Goal: Information Seeking & Learning: Learn about a topic

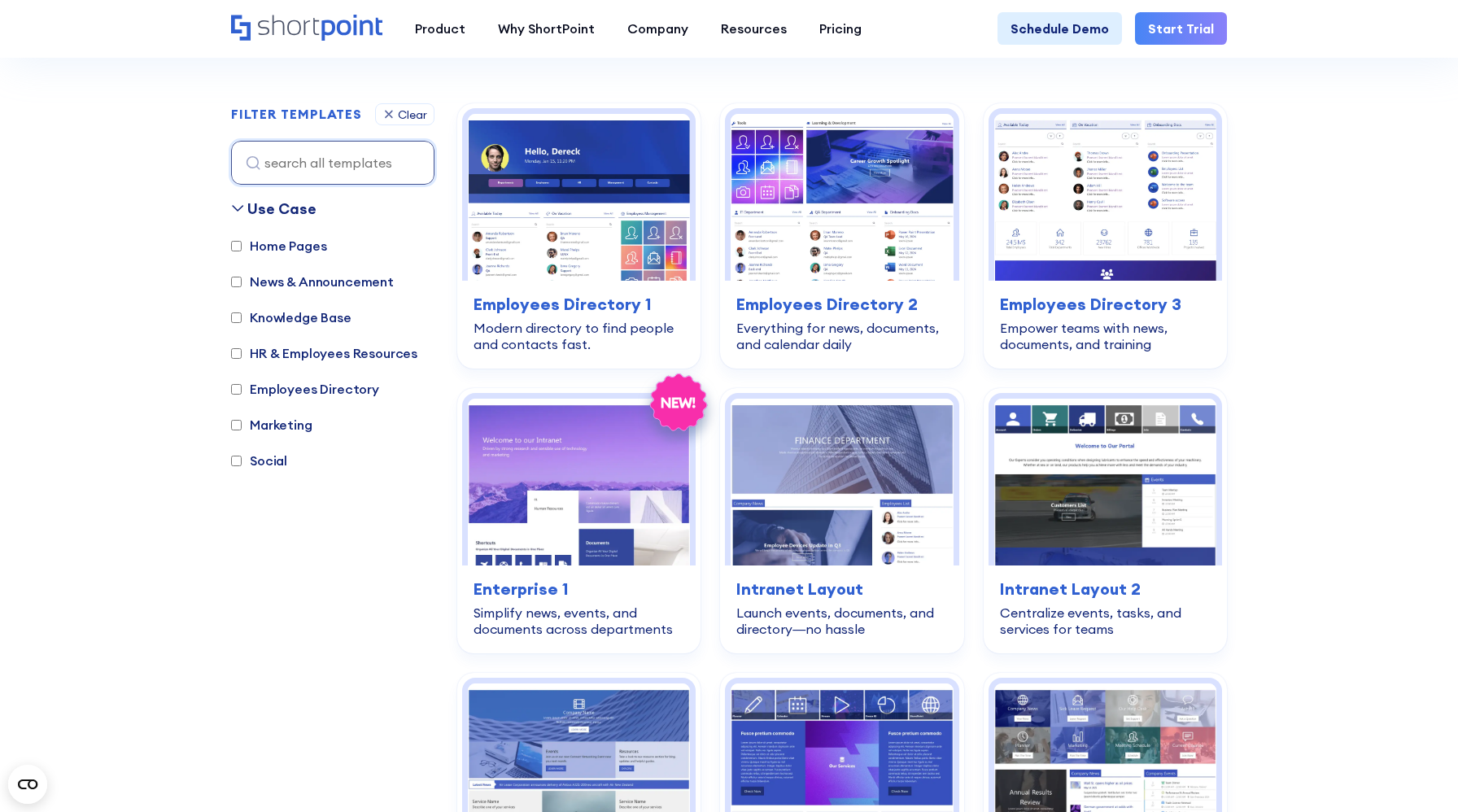
scroll to position [437, 0]
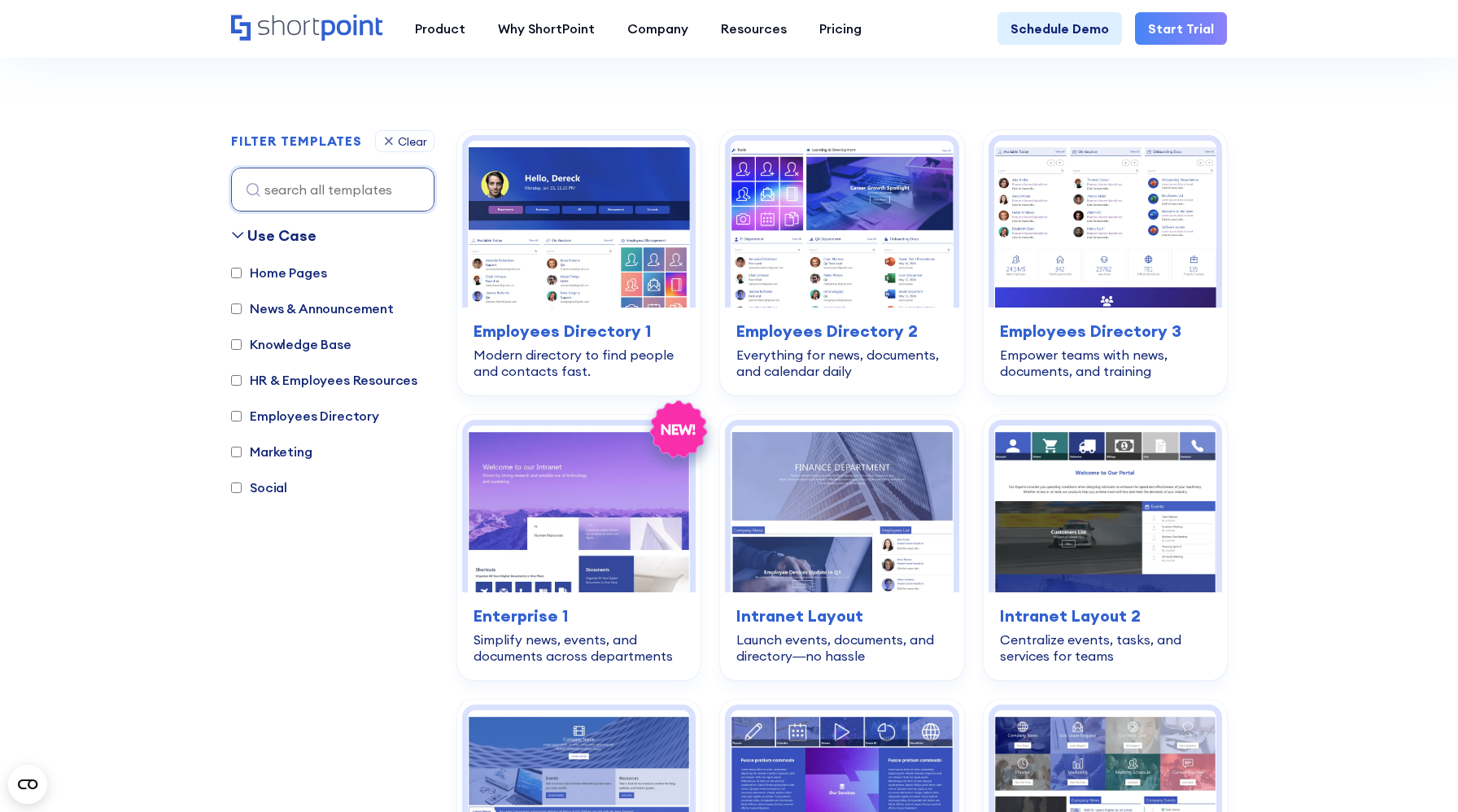
click at [342, 341] on label "Knowledge Base" at bounding box center [291, 344] width 120 height 20
click at [242, 341] on input "Knowledge Base" at bounding box center [236, 344] width 11 height 11
checkbox input "true"
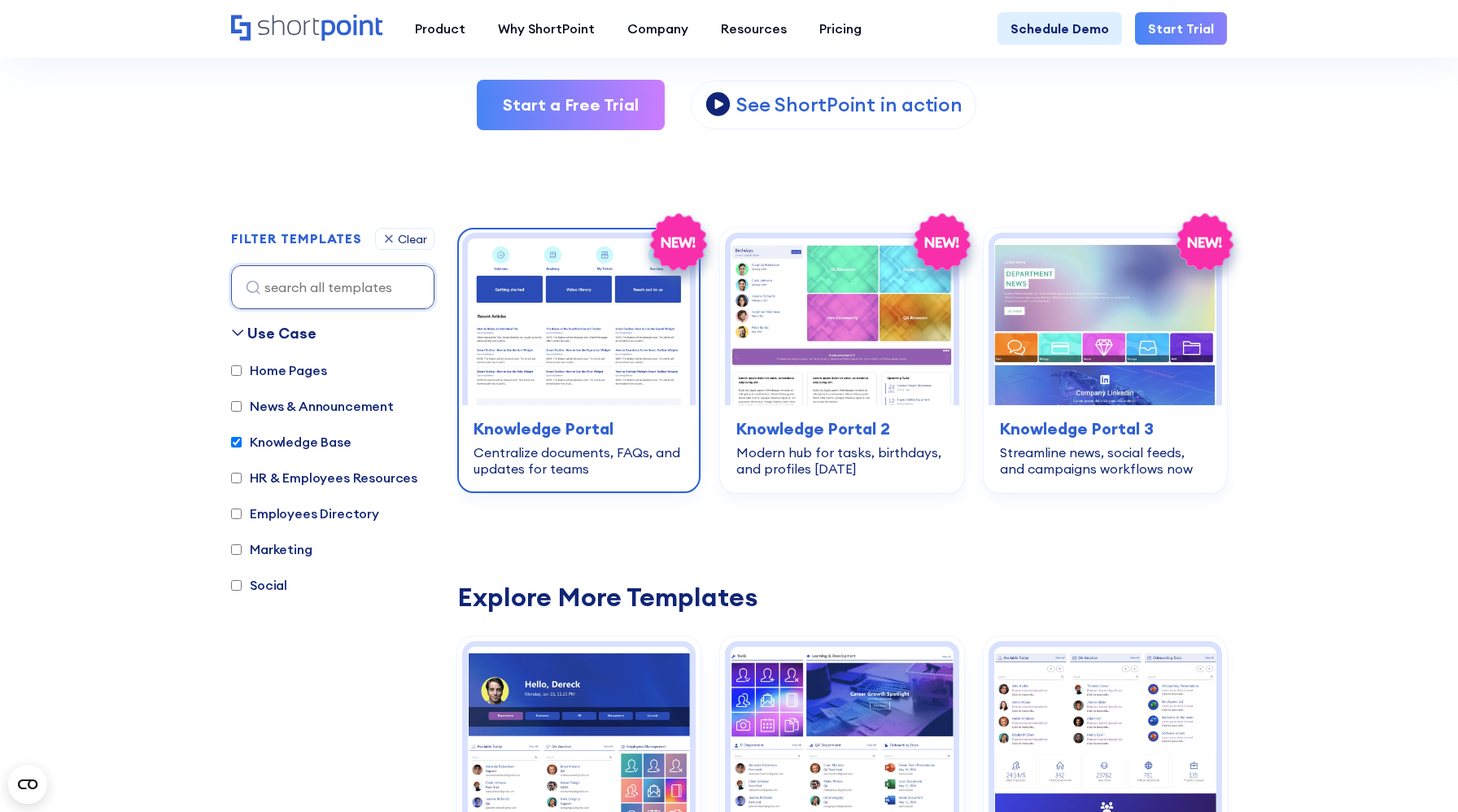
scroll to position [318, 0]
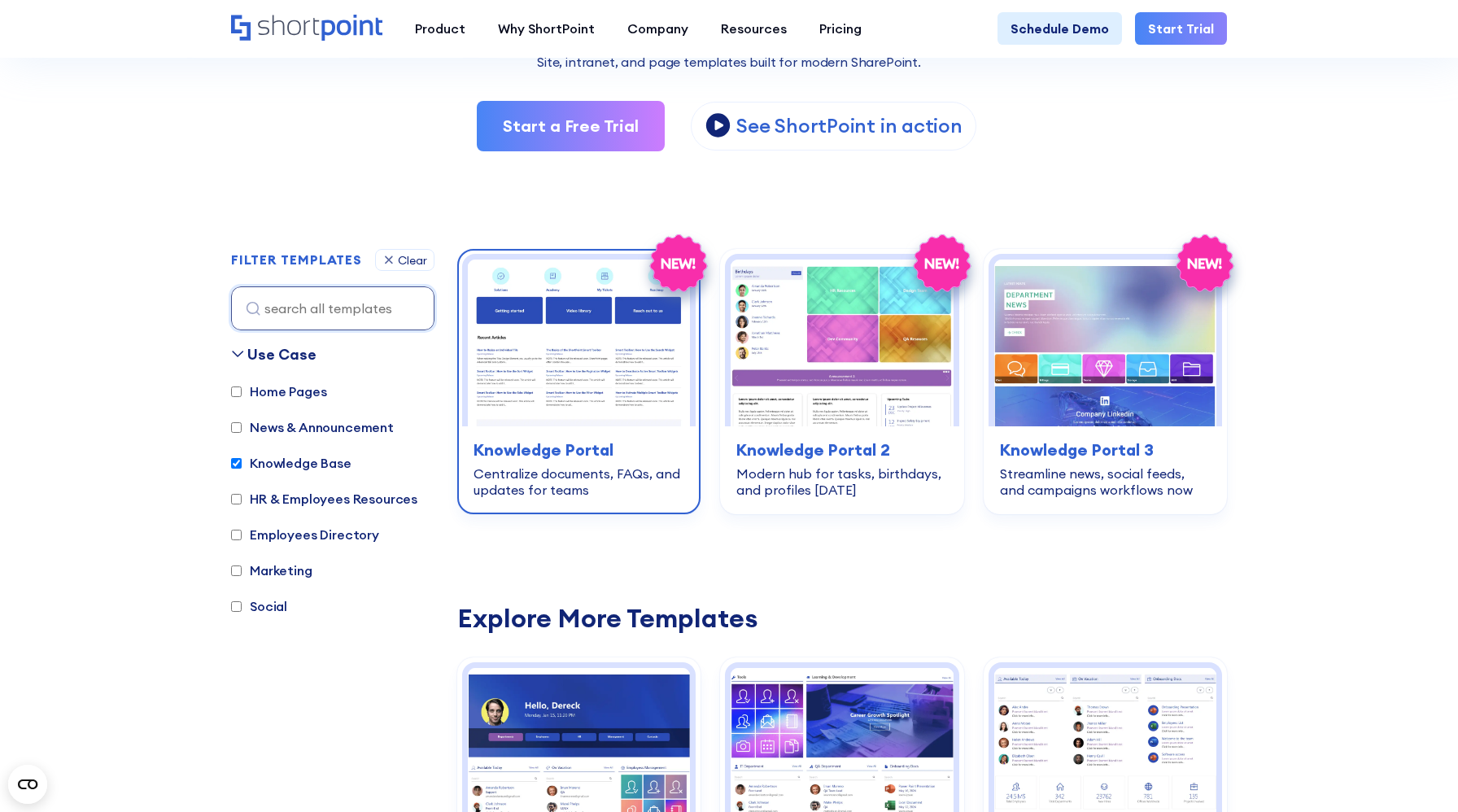
click at [561, 383] on img at bounding box center [579, 343] width 222 height 167
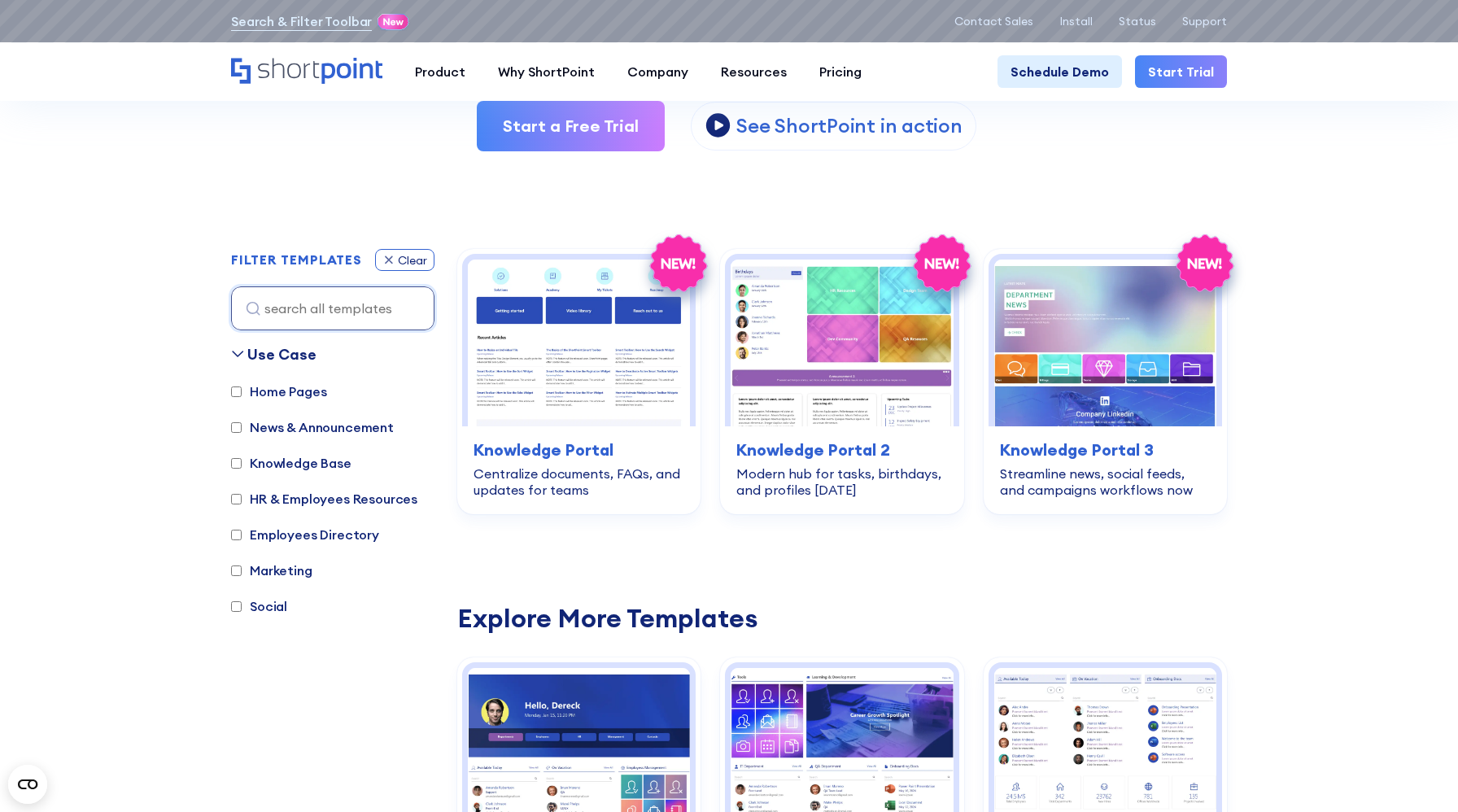
click at [399, 258] on div "Clear" at bounding box center [413, 261] width 29 height 11
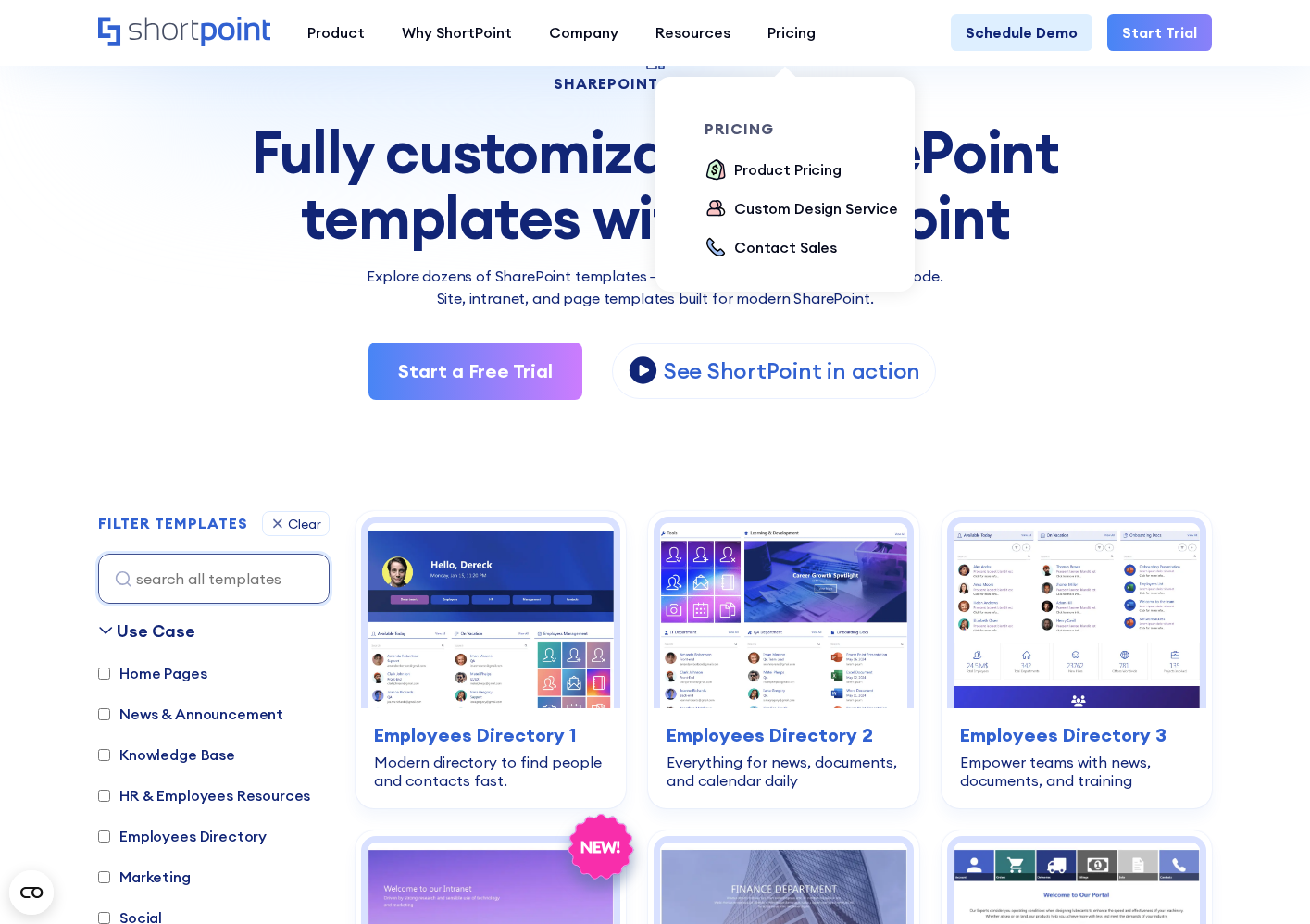
scroll to position [136, 0]
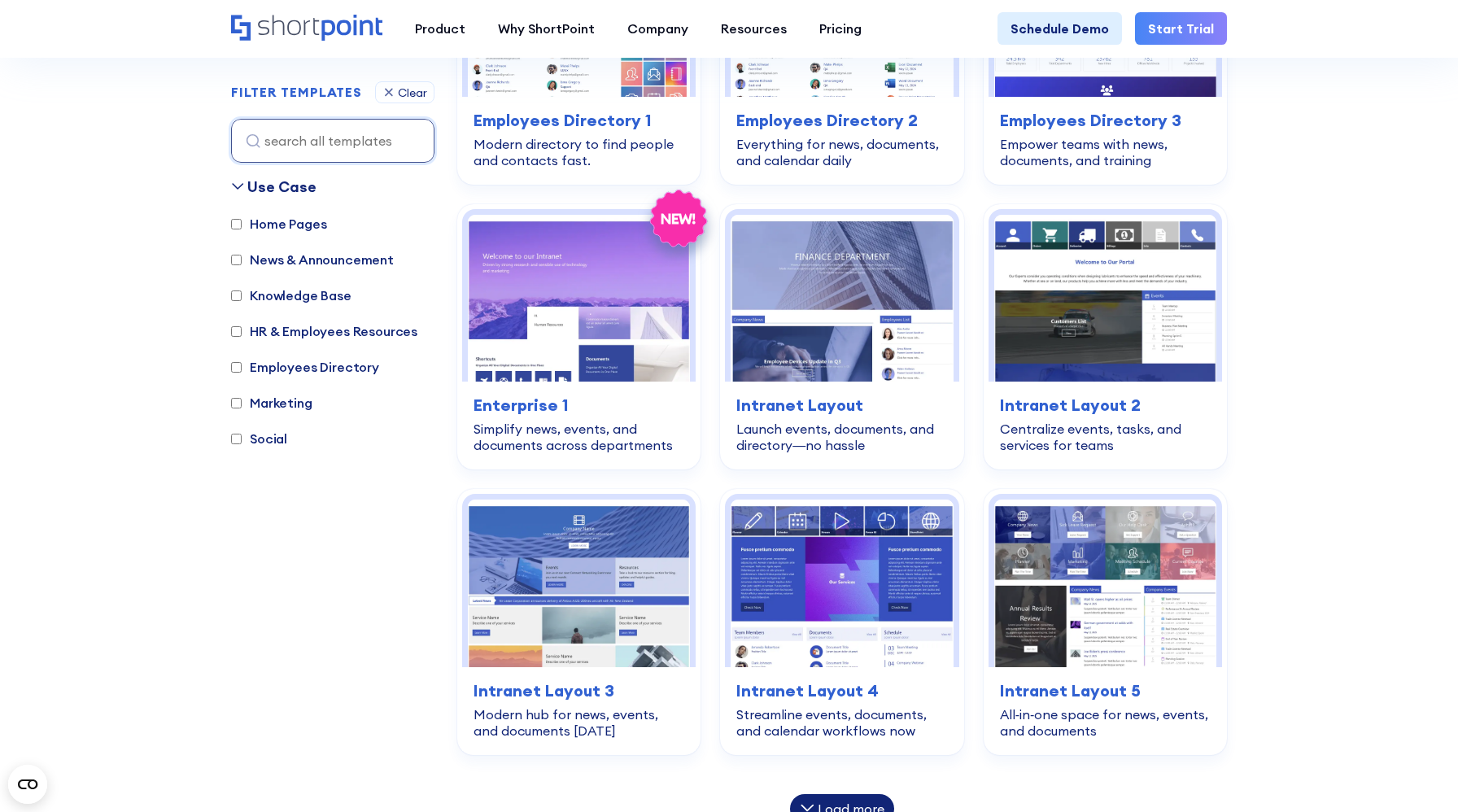
scroll to position [649, 0]
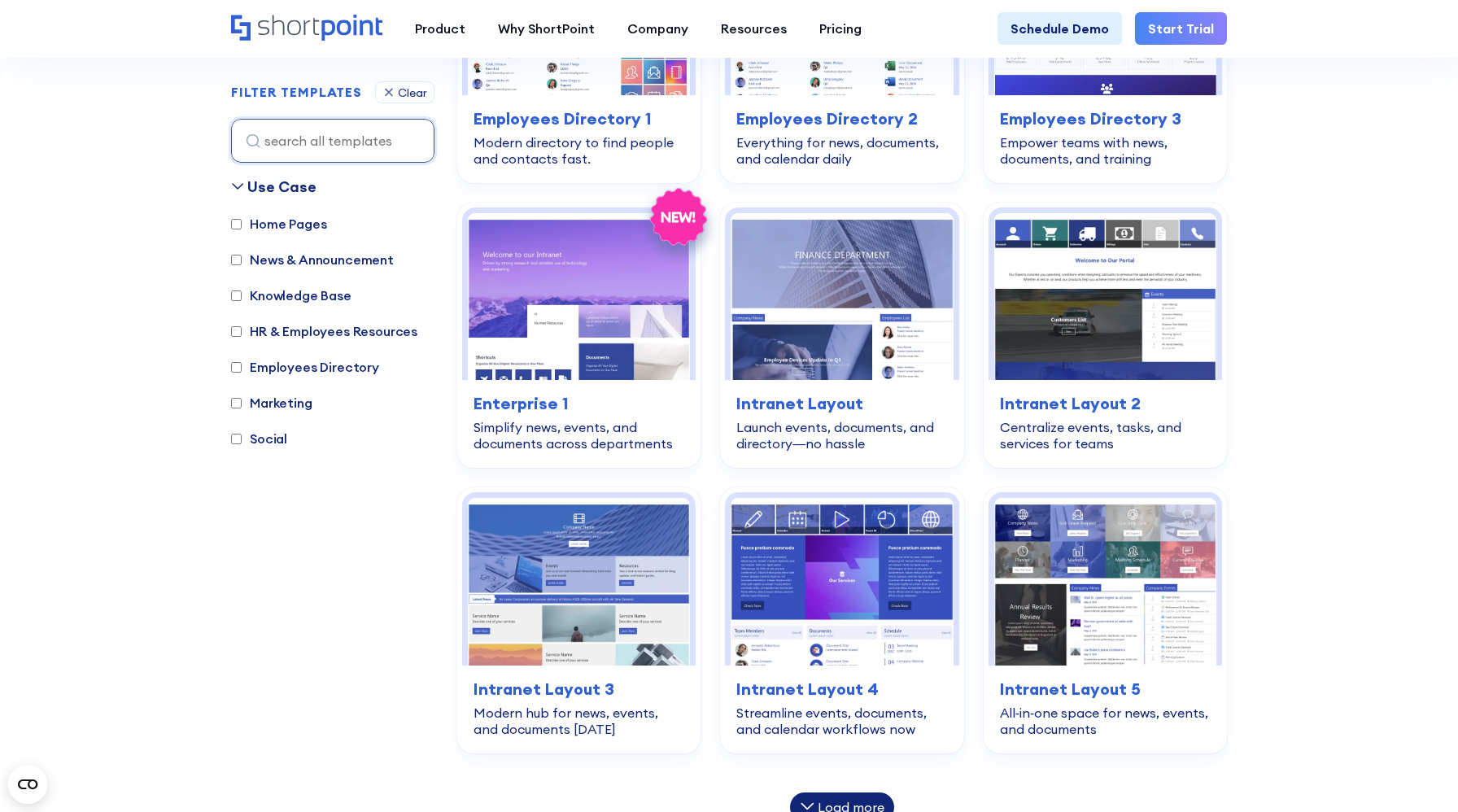
click at [298, 289] on label "Knowledge Base" at bounding box center [291, 296] width 120 height 20
click at [242, 290] on input "Knowledge Base" at bounding box center [236, 295] width 11 height 11
checkbox input "true"
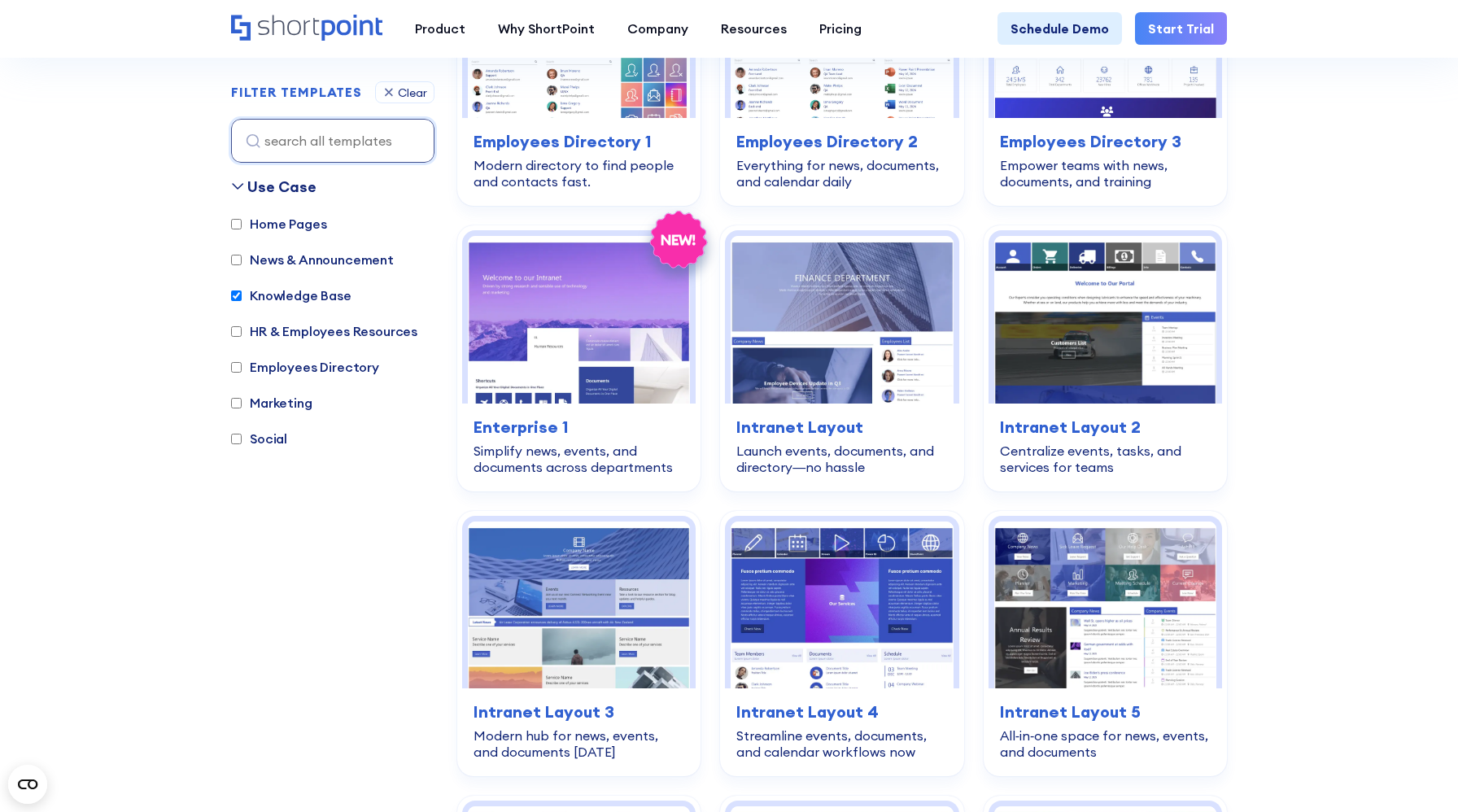
scroll to position [1077, 0]
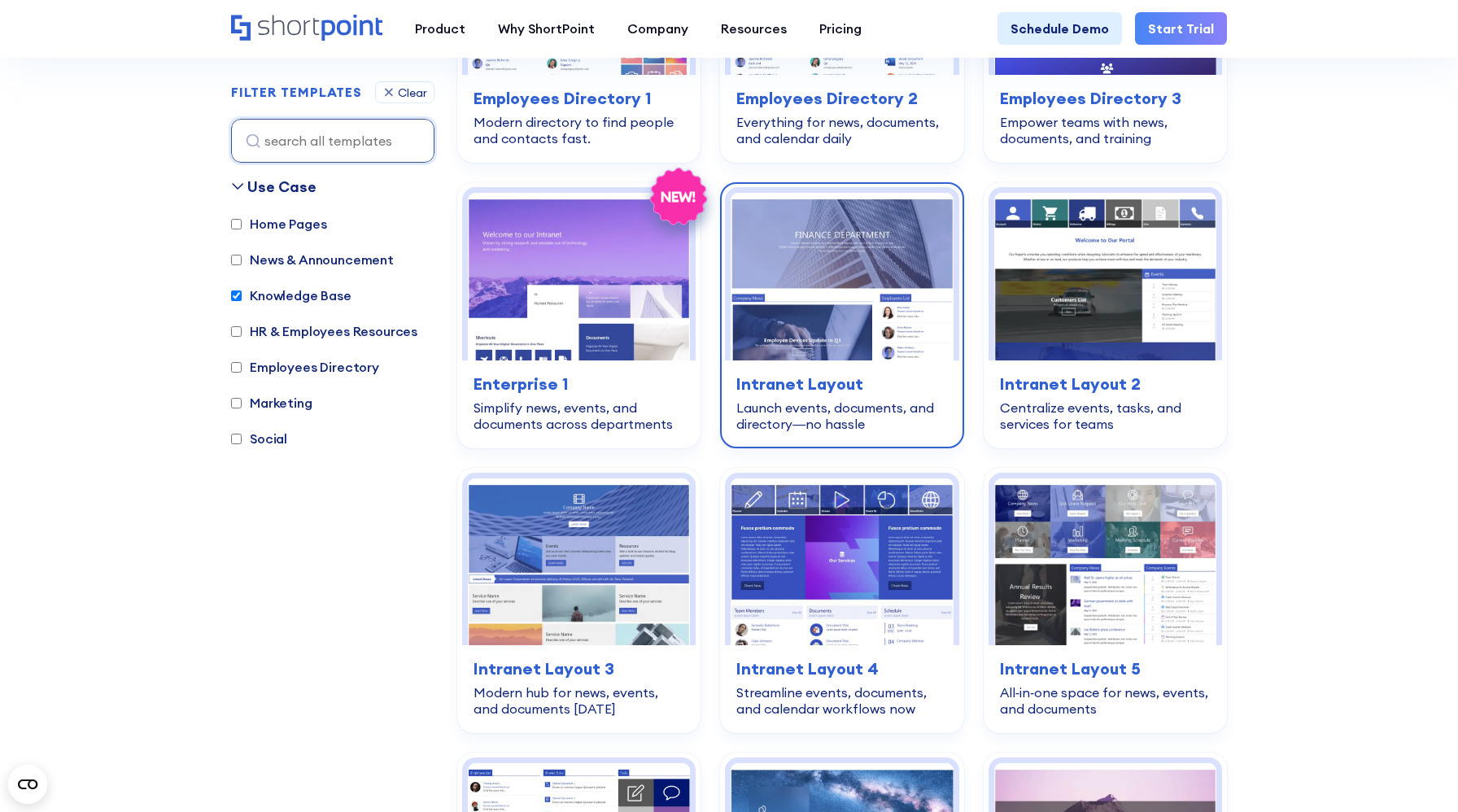
click at [788, 385] on h3 "Intranet Layout" at bounding box center [842, 384] width 211 height 25
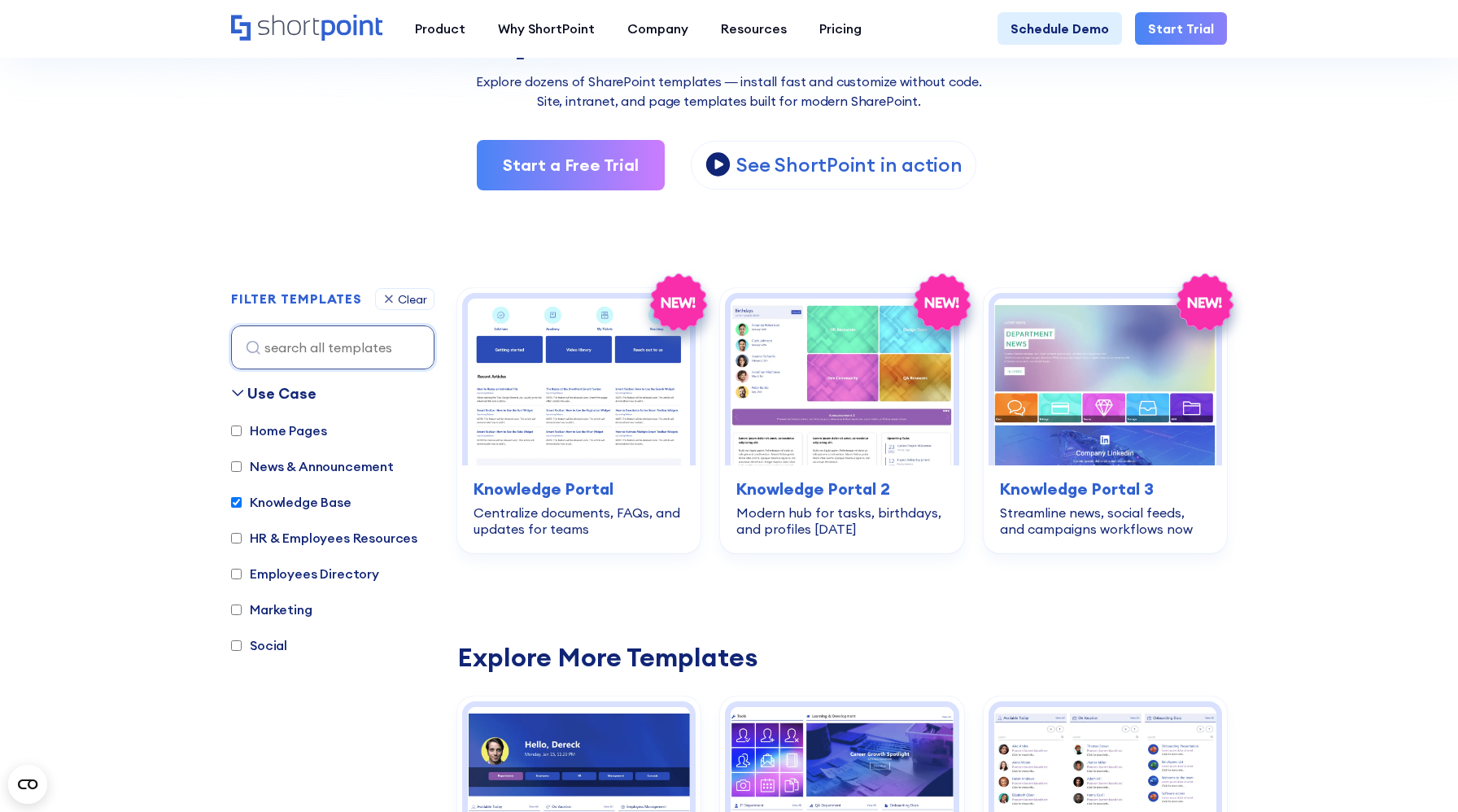
scroll to position [261, 0]
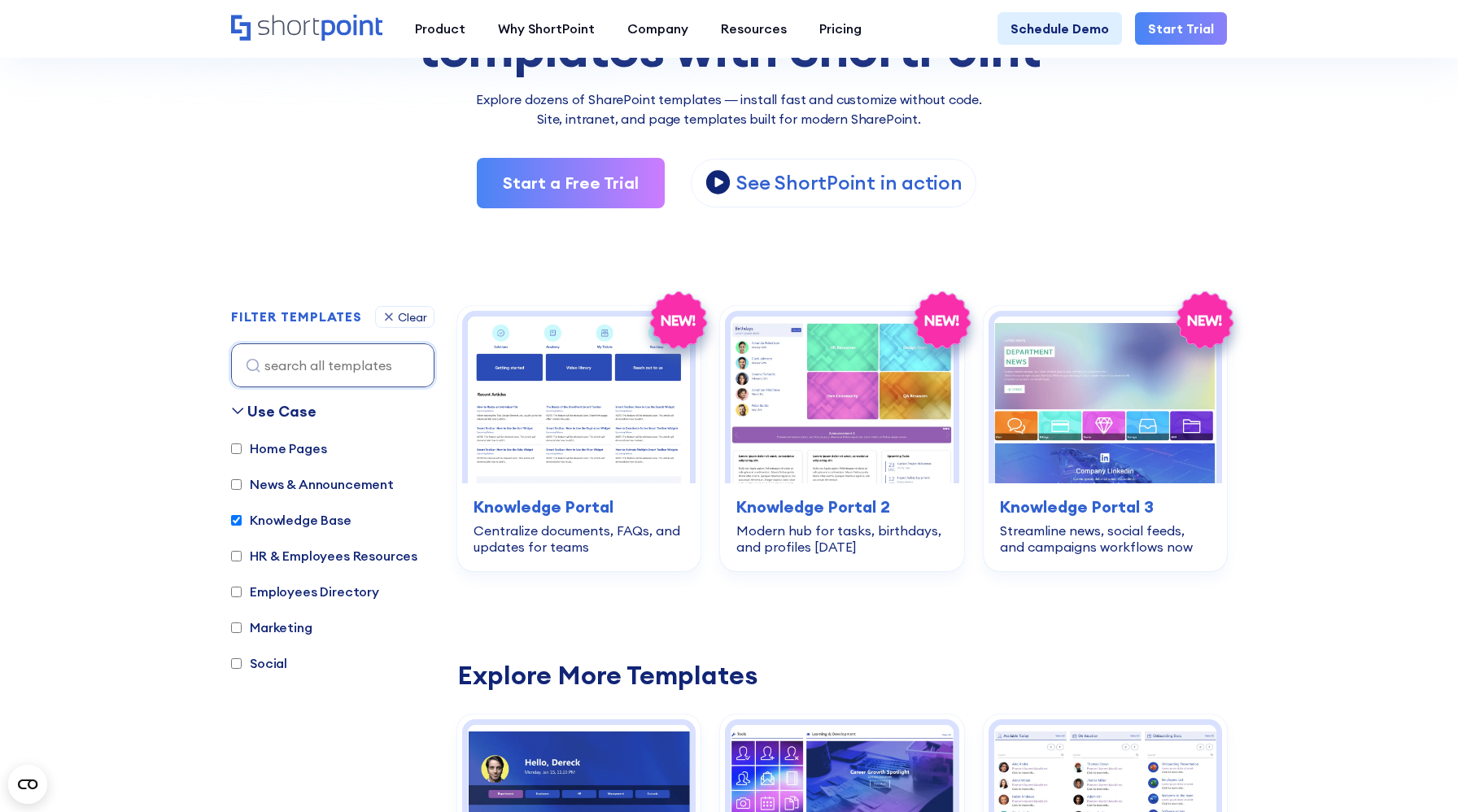
click at [291, 513] on label "Knowledge Base" at bounding box center [291, 520] width 120 height 20
click at [242, 515] on input "Knowledge Base" at bounding box center [236, 520] width 11 height 11
checkbox input "false"
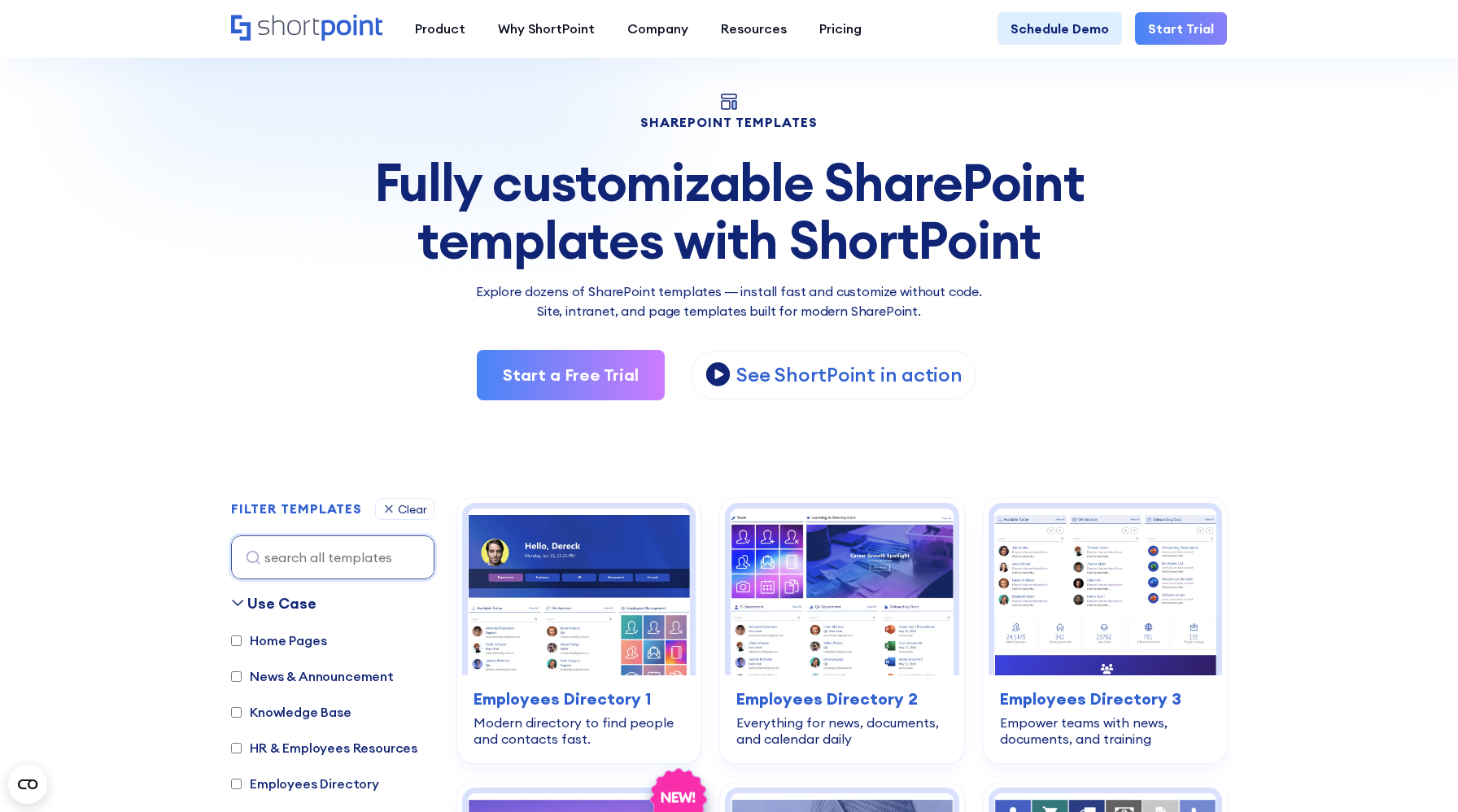
scroll to position [0, 0]
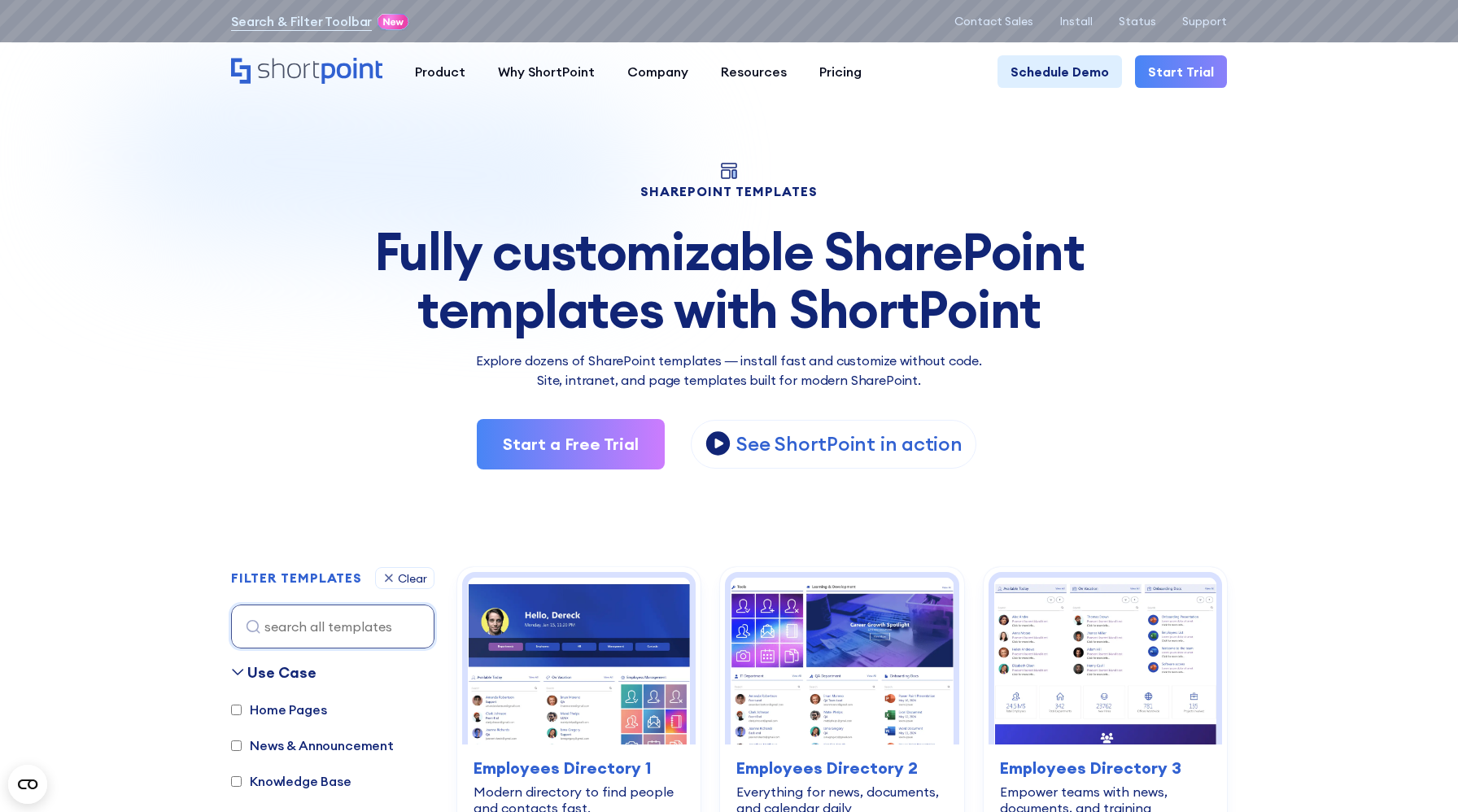
click at [341, 329] on div "Fully customizable SharePoint templates with ShortPoint" at bounding box center [729, 280] width 996 height 114
click at [1301, 530] on section "SHAREPOINT TEMPLATES Fully customizable SharePoint templates with ShortPoint Ex…" at bounding box center [729, 752] width 1458 height 1439
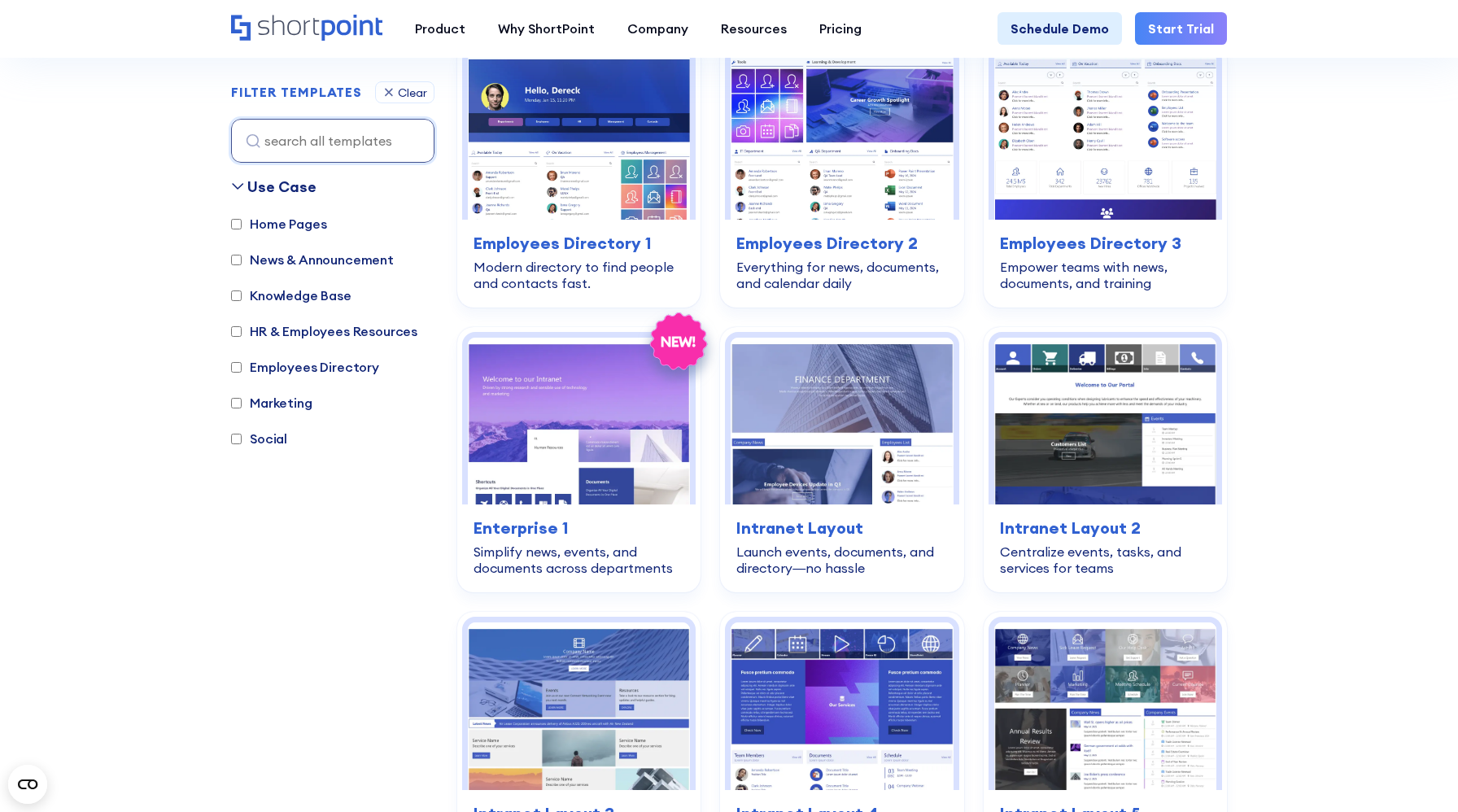
scroll to position [533, 0]
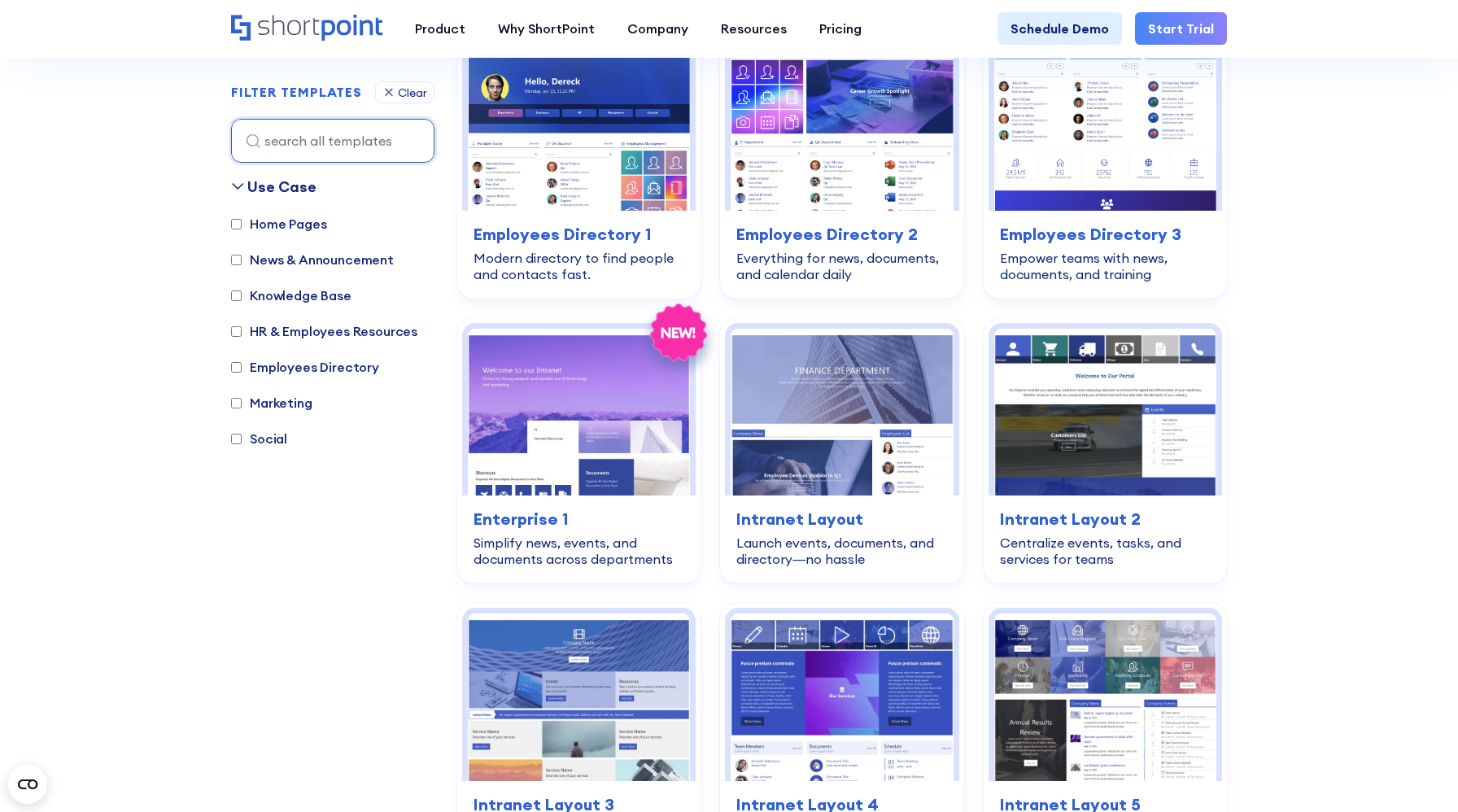
click at [1384, 154] on section "SHAREPOINT TEMPLATES Fully customizable SharePoint templates with ShortPoint Ex…" at bounding box center [729, 218] width 1458 height 1439
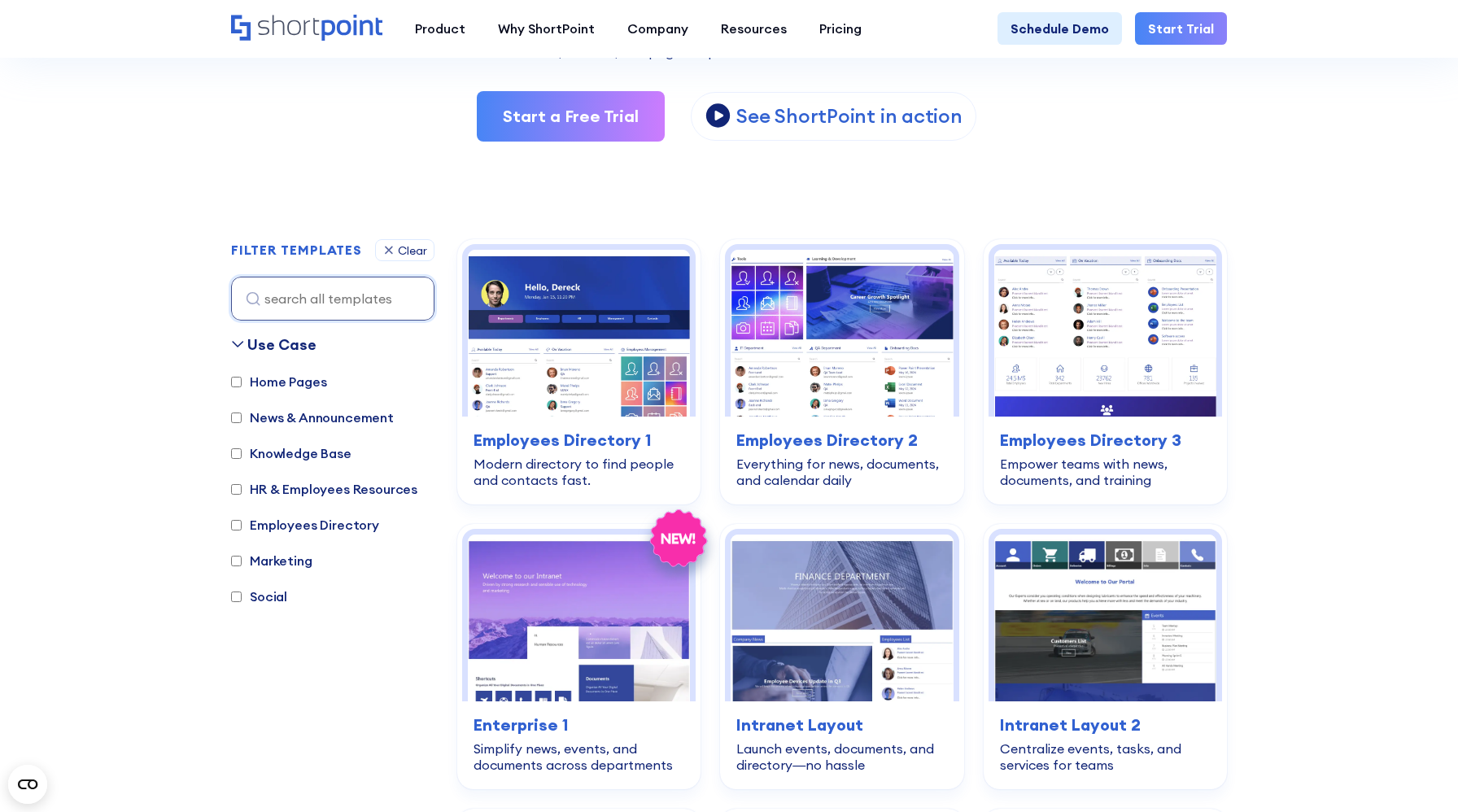
scroll to position [336, 0]
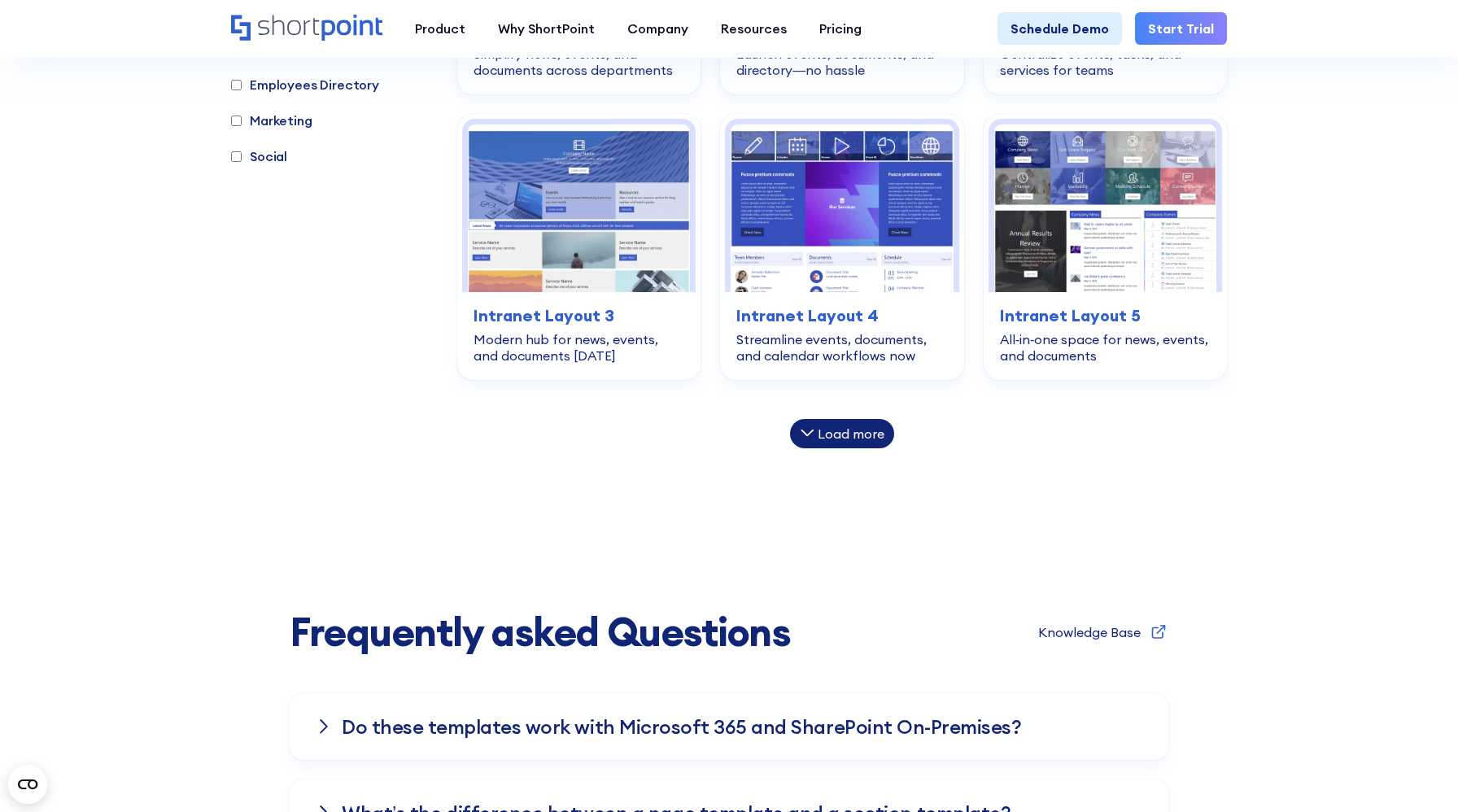
scroll to position [1070, 0]
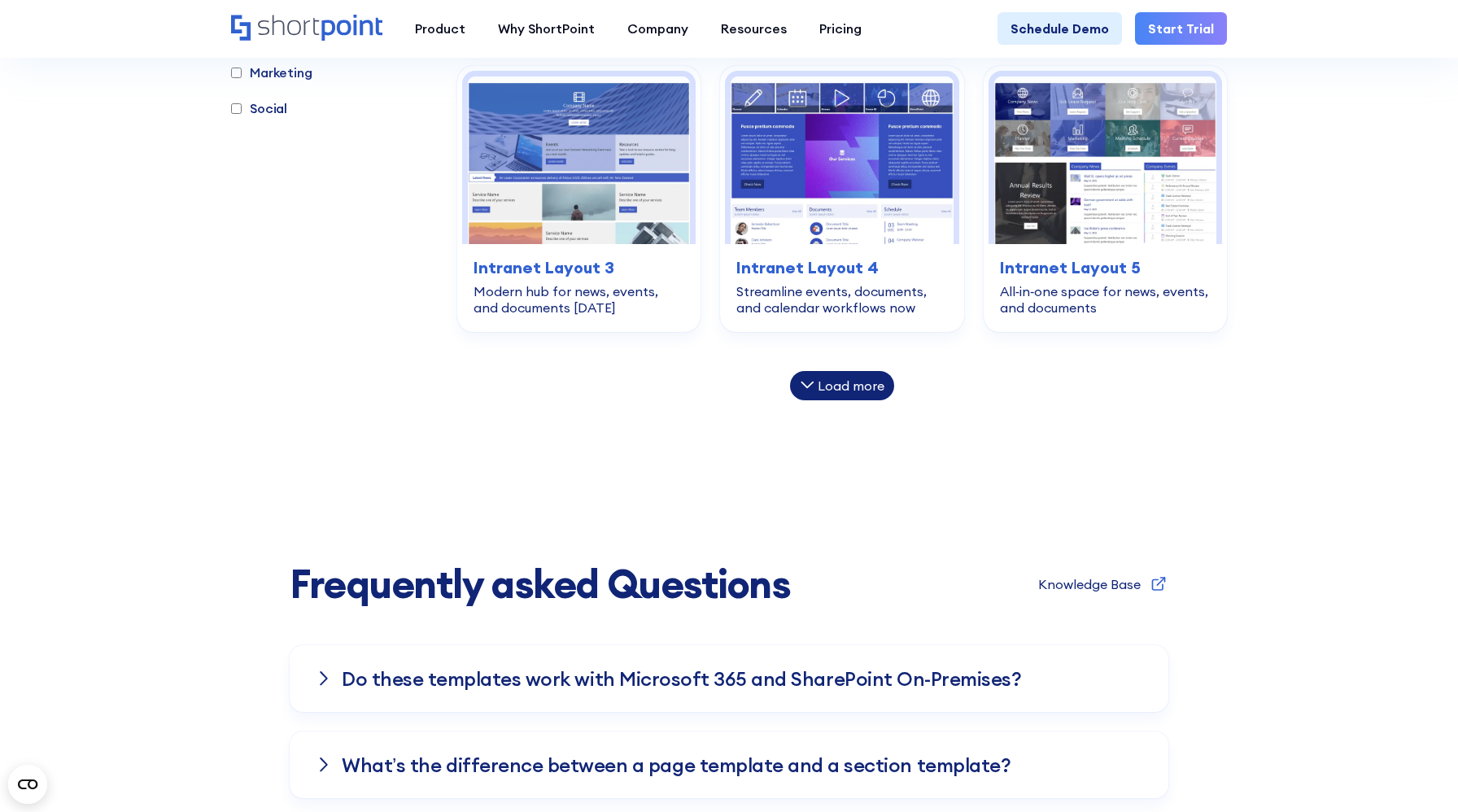
click at [856, 396] on div "Load more" at bounding box center [842, 386] width 104 height 29
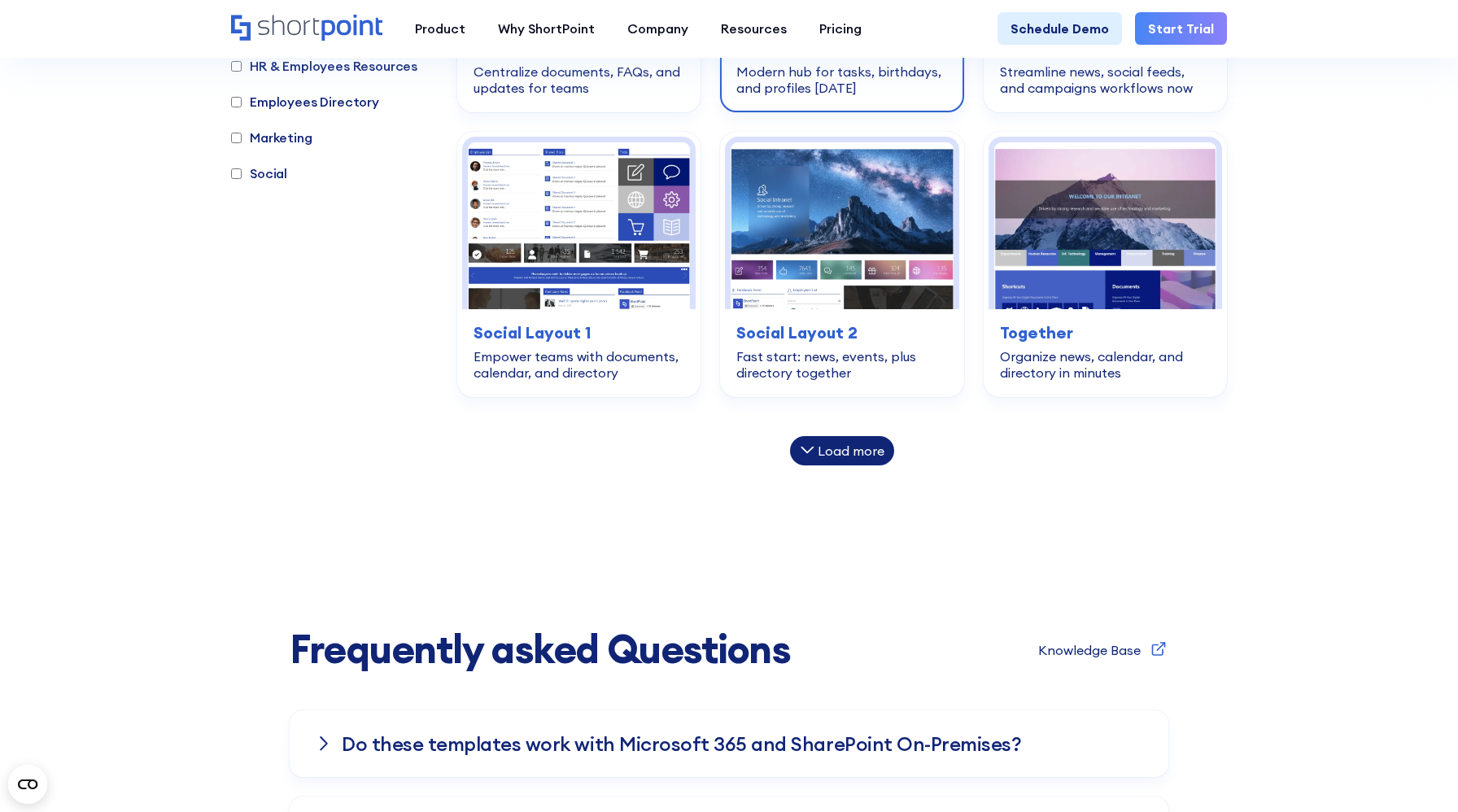
scroll to position [1573, 0]
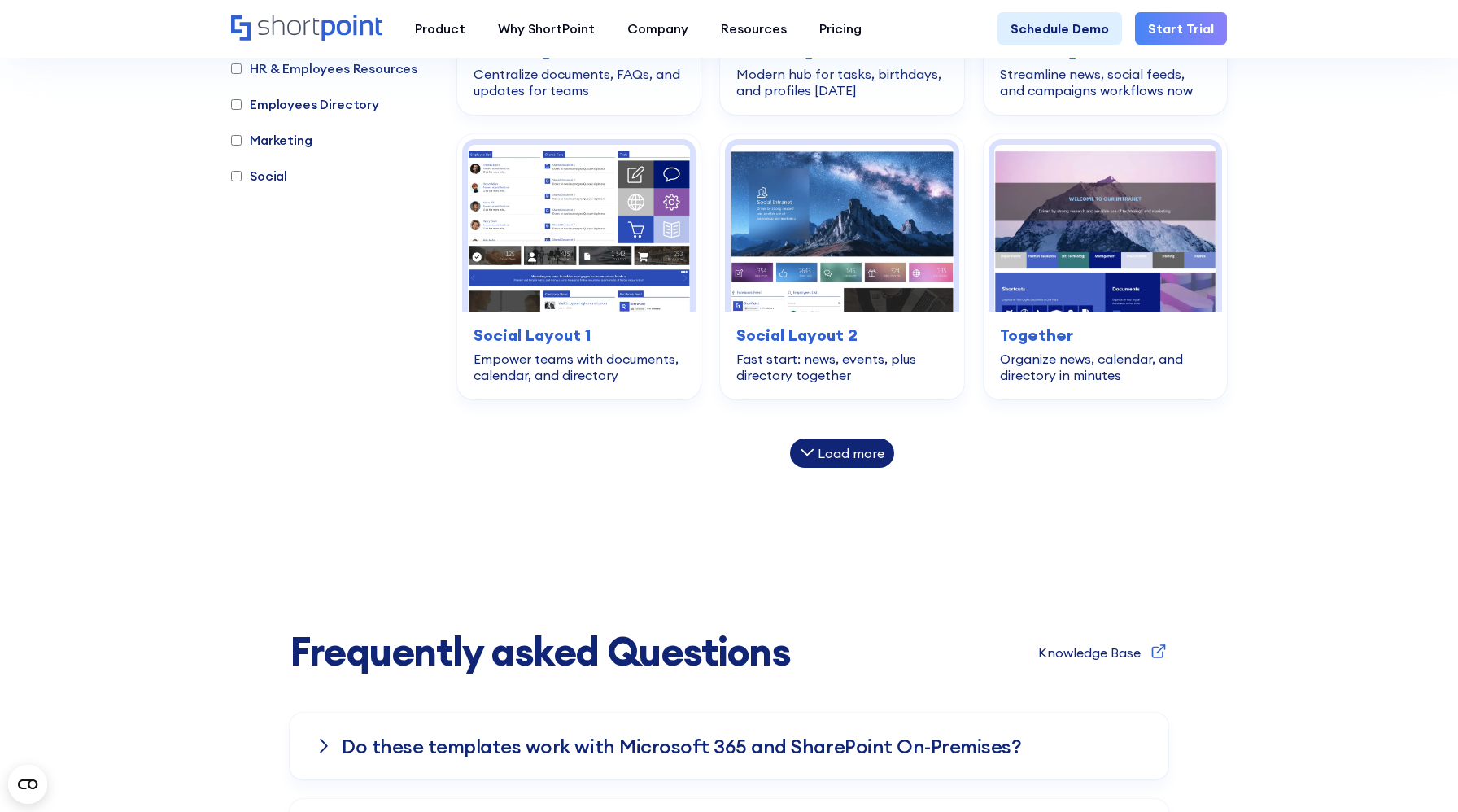
click at [860, 456] on div "Load more" at bounding box center [852, 453] width 67 height 13
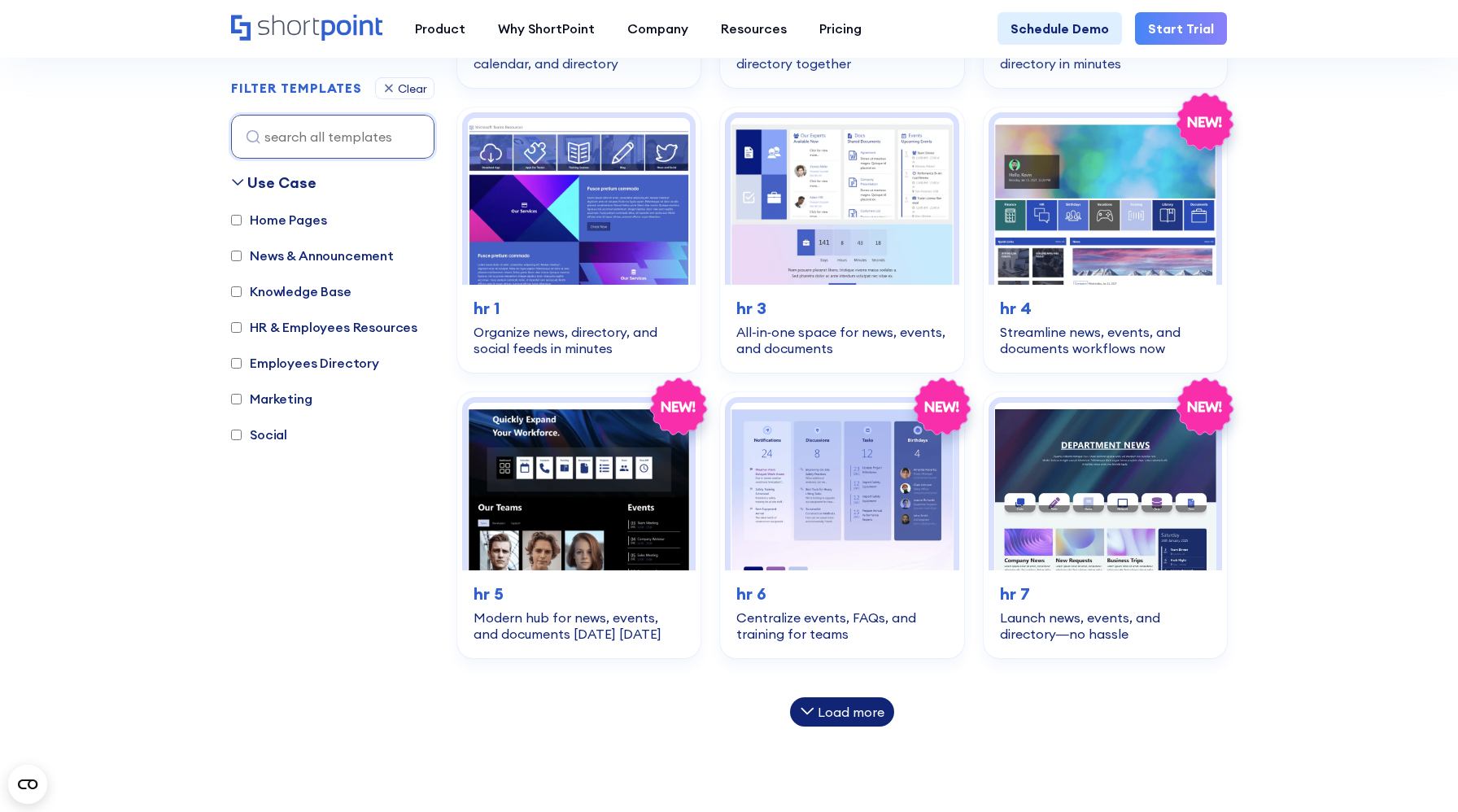
scroll to position [1869, 0]
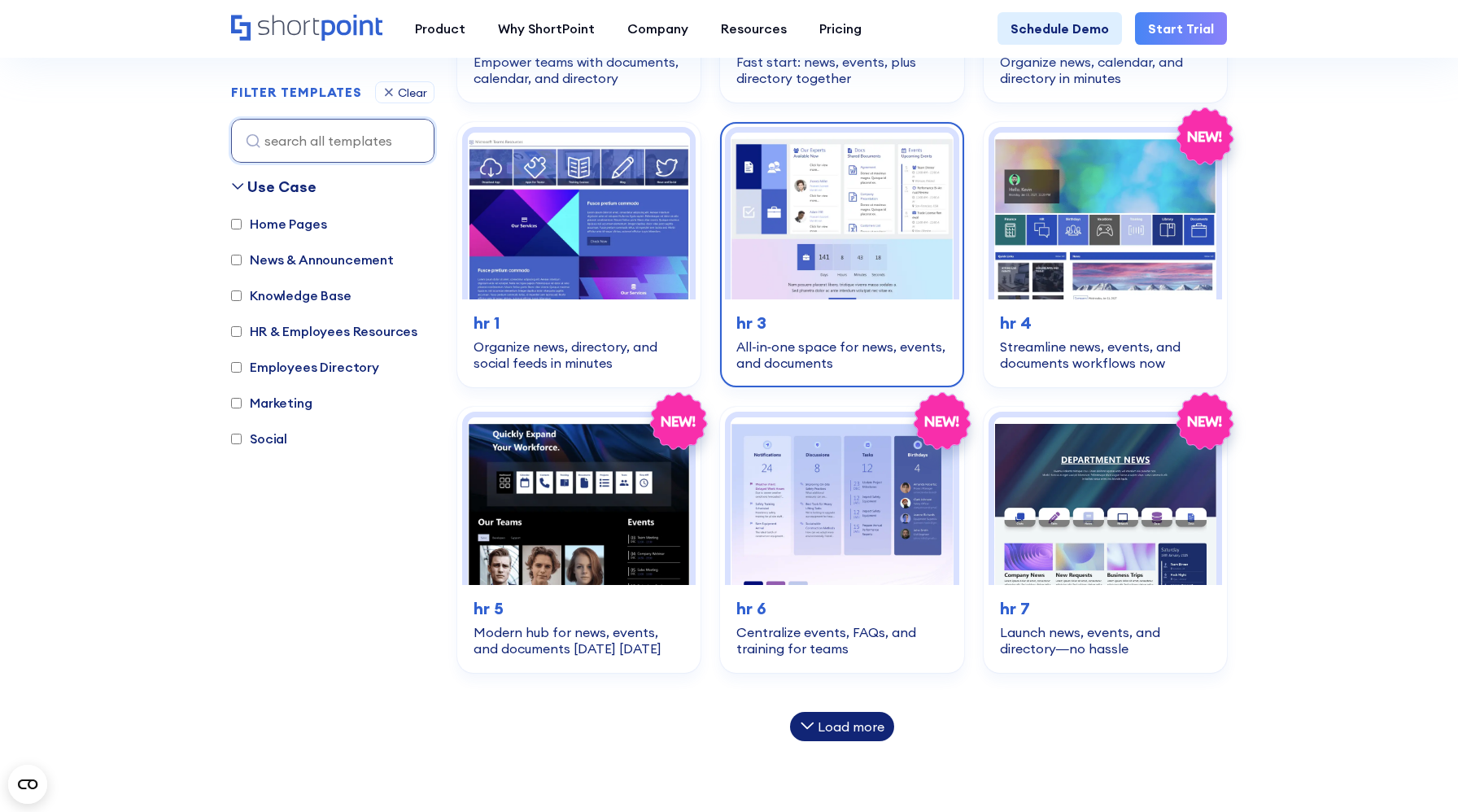
click at [823, 318] on h3 "hr 3" at bounding box center [842, 323] width 211 height 25
